Goal: Task Accomplishment & Management: Use online tool/utility

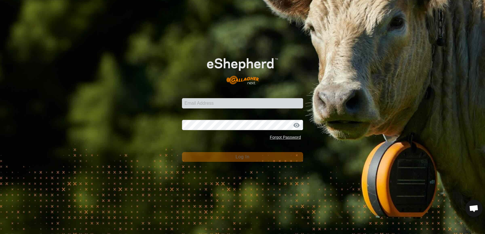
scroll to position [458, 0]
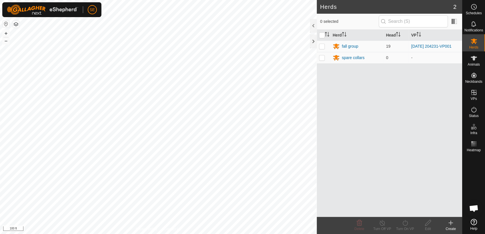
scroll to position [458, 0]
